Goal: Book appointment/travel/reservation

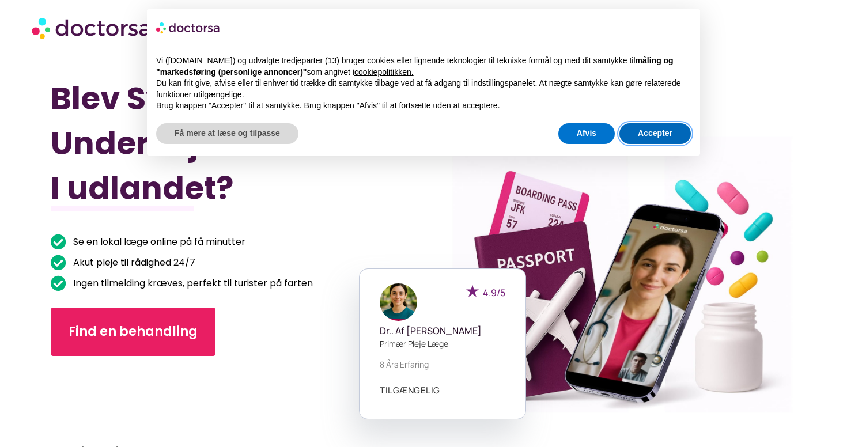
click at [651, 133] on button "Accepter" at bounding box center [654, 133] width 71 height 21
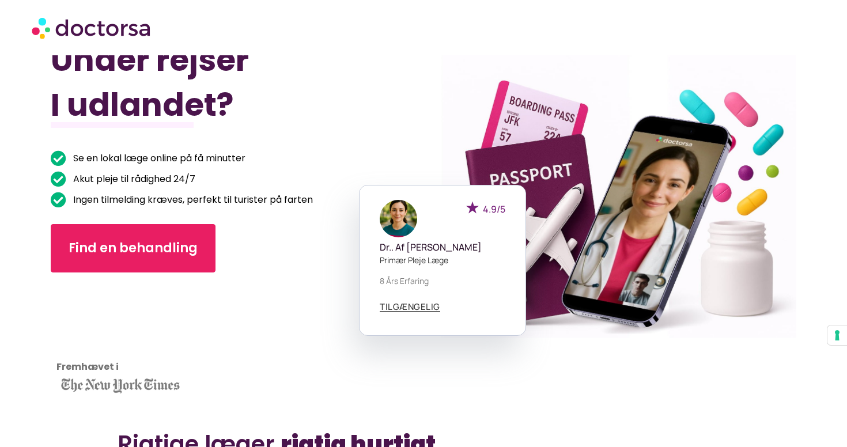
scroll to position [116, 0]
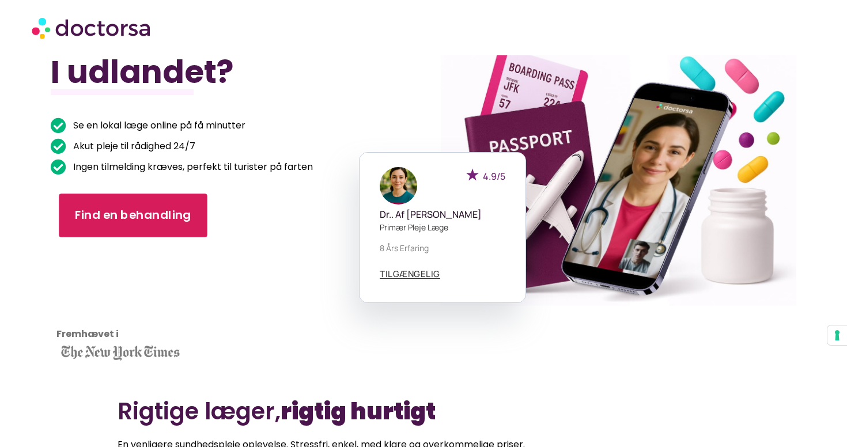
click at [169, 214] on span "Find en behandling" at bounding box center [133, 215] width 116 height 17
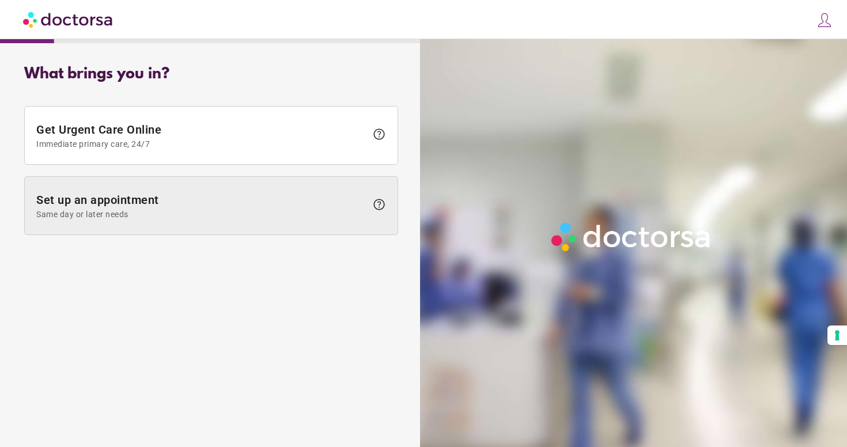
click at [205, 197] on span "Set up an appointment Same day or later needs" at bounding box center [201, 206] width 330 height 26
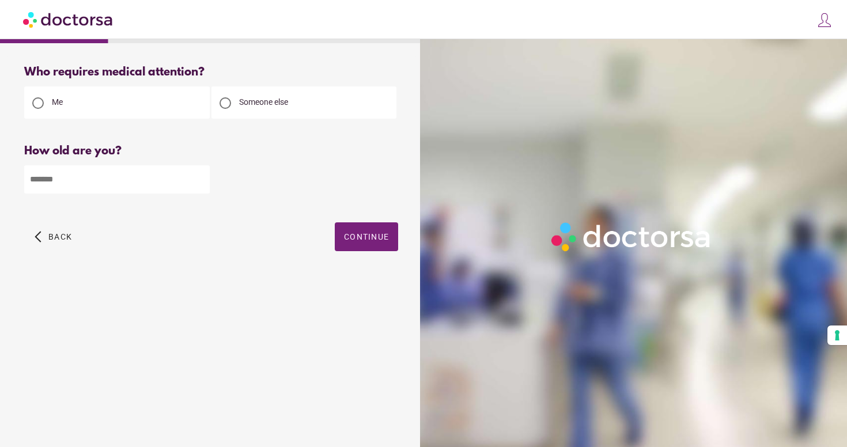
click at [150, 184] on input "number" at bounding box center [117, 179] width 186 height 28
type input "**"
click at [359, 241] on span "Continue" at bounding box center [366, 236] width 45 height 9
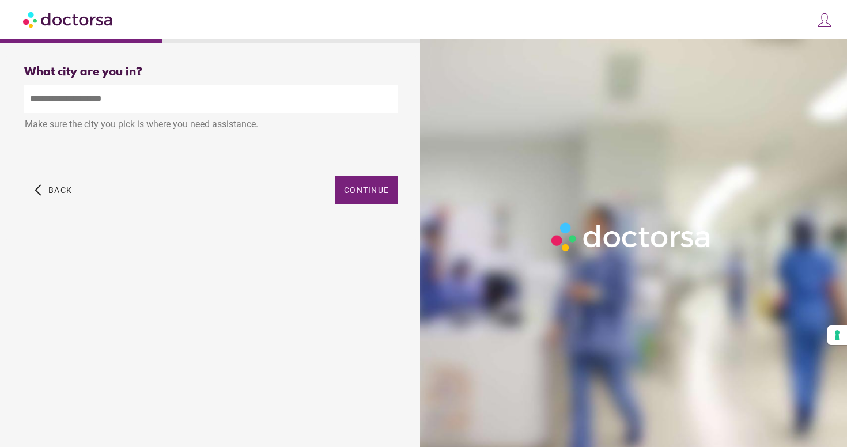
click at [141, 105] on input "text" at bounding box center [211, 99] width 374 height 28
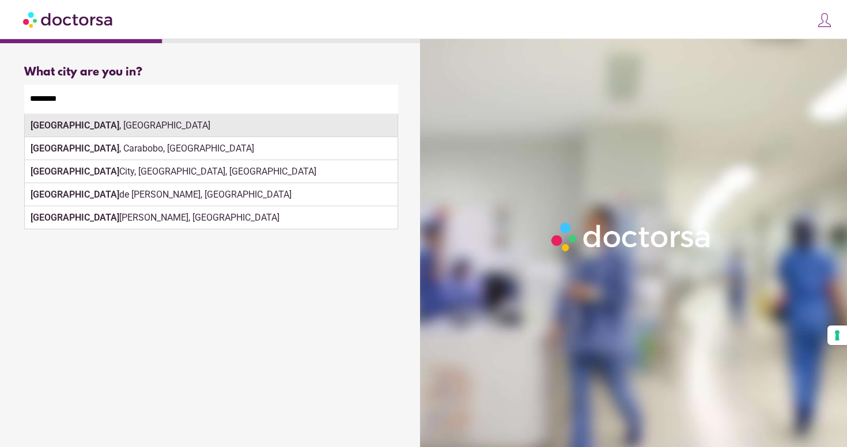
click at [171, 126] on div "Valencia , Spain" at bounding box center [211, 125] width 373 height 23
type input "**********"
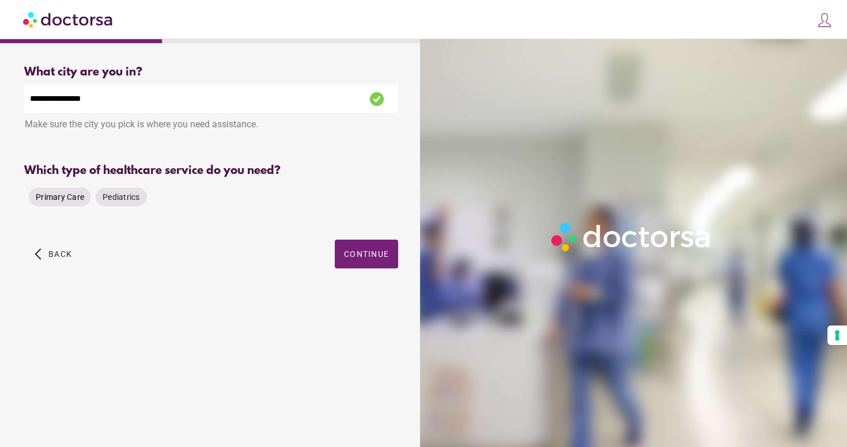
click at [59, 202] on span "Primary Care" at bounding box center [60, 196] width 48 height 9
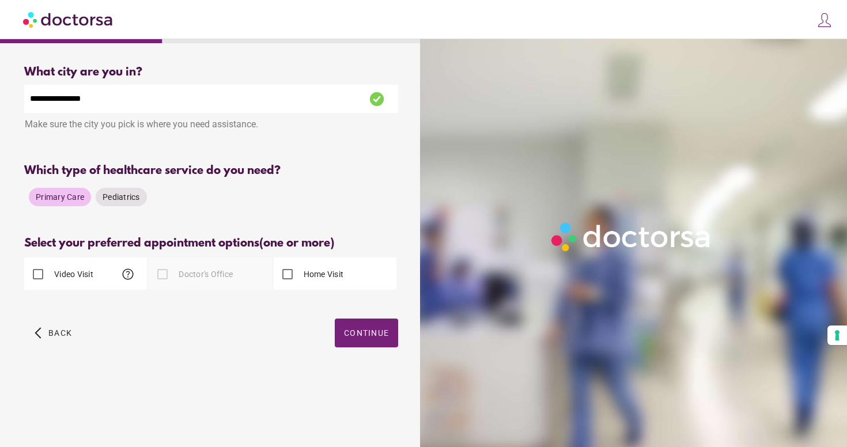
click at [130, 275] on span "help" at bounding box center [128, 274] width 14 height 14
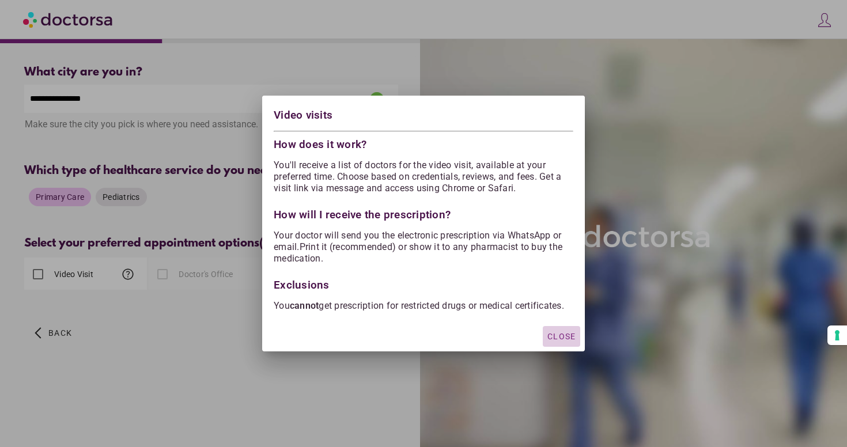
click at [565, 341] on span "Close" at bounding box center [561, 336] width 28 height 9
